Goal: Information Seeking & Learning: Find specific fact

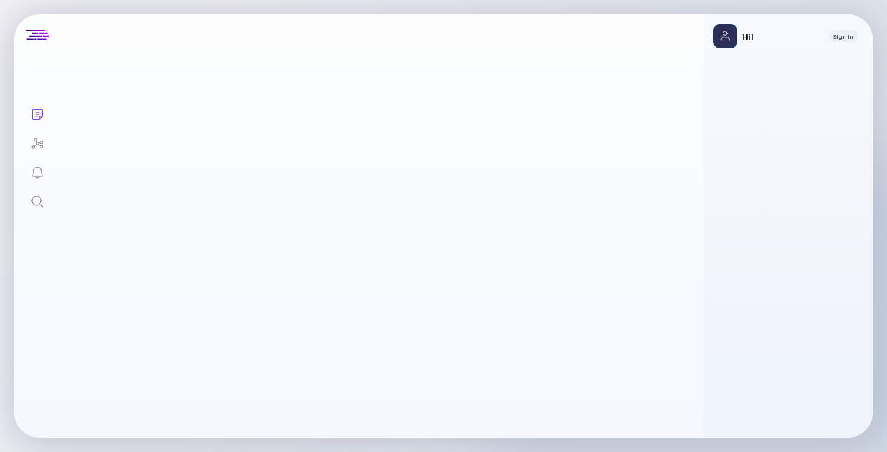
click at [35, 194] on icon "Search" at bounding box center [37, 201] width 14 height 14
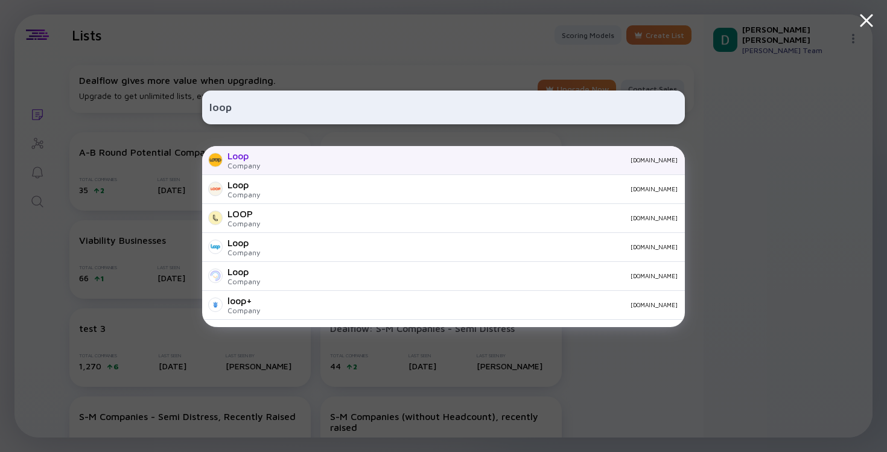
type input "loop"
click at [373, 166] on div "Loop Company [DOMAIN_NAME]" at bounding box center [443, 160] width 483 height 29
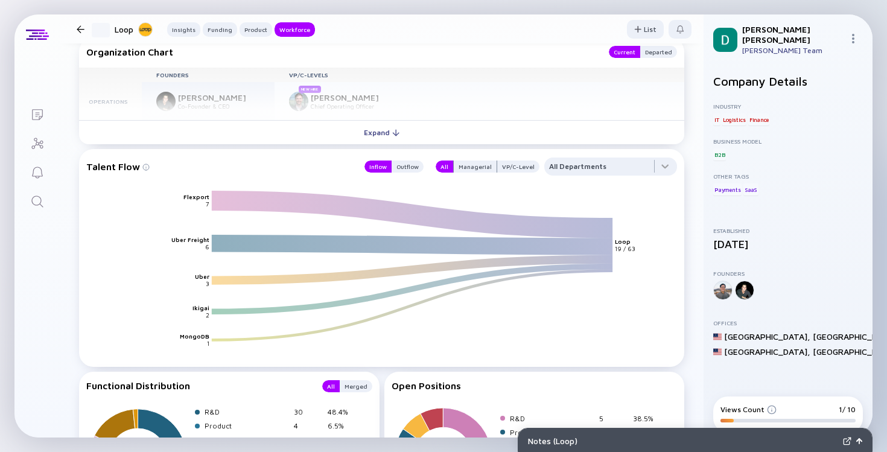
scroll to position [1902, 0]
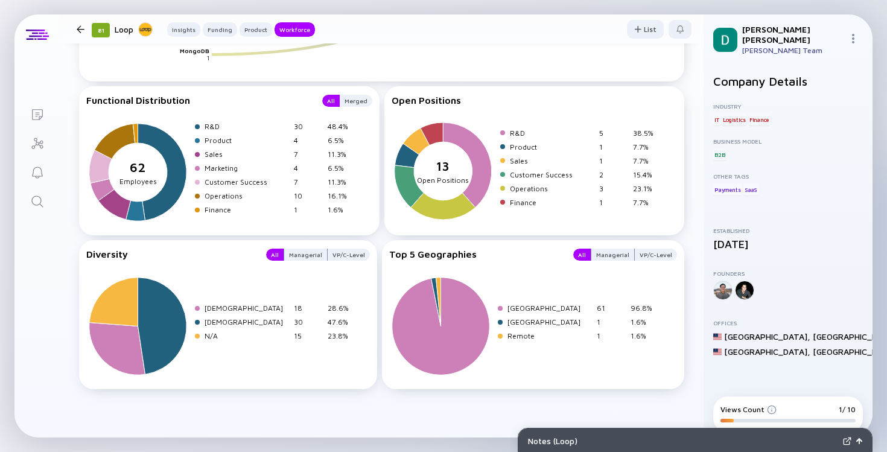
click at [37, 192] on link "Search" at bounding box center [36, 200] width 45 height 29
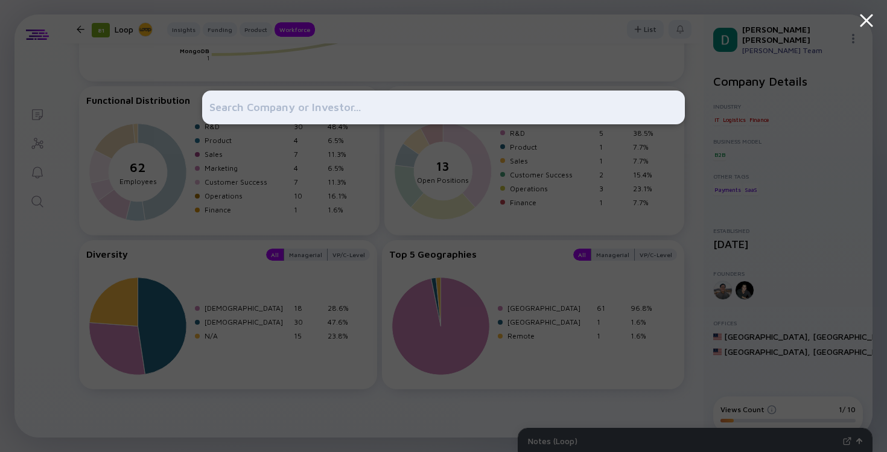
type input "x"
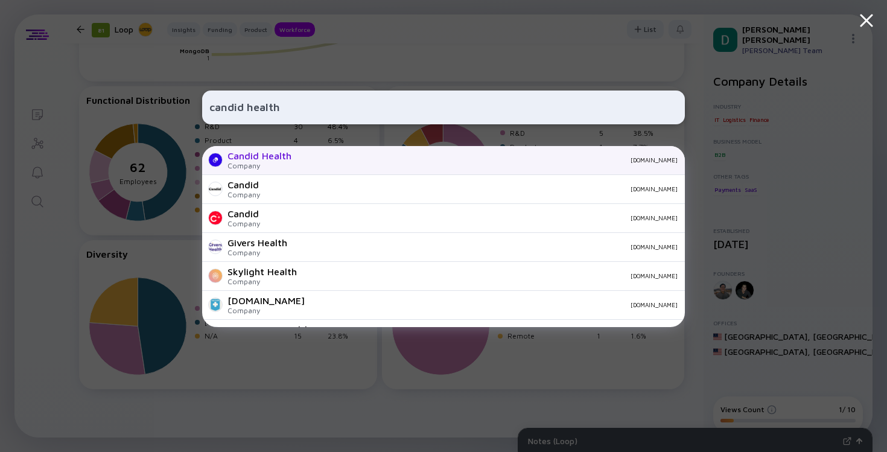
type input "candid health"
click at [293, 158] on div "Candid Health Company [DOMAIN_NAME]" at bounding box center [443, 160] width 483 height 29
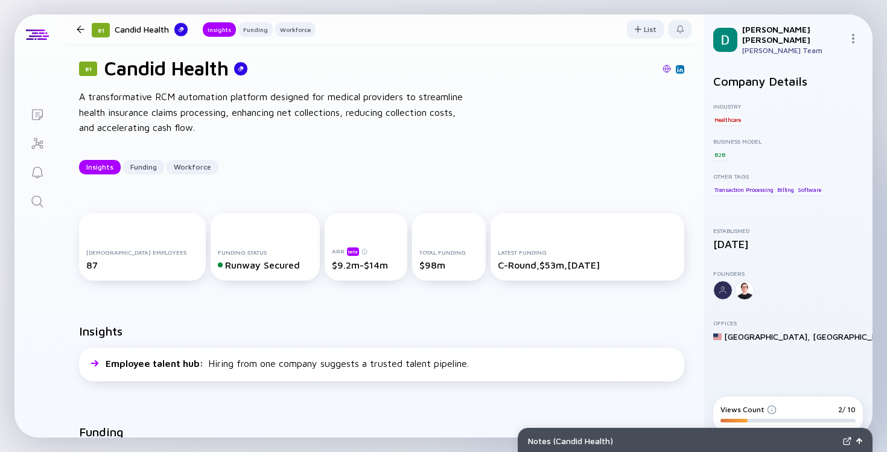
scroll to position [296, 0]
